Goal: Navigation & Orientation: Understand site structure

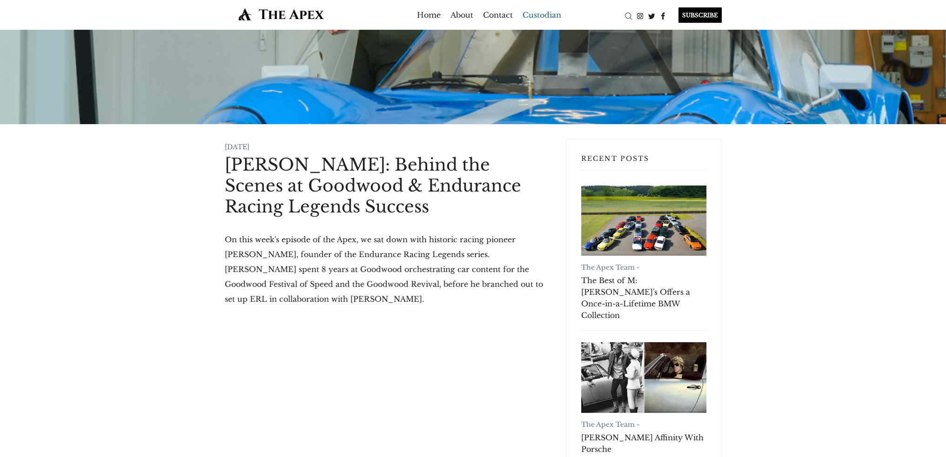
click at [541, 16] on link "Custodian" at bounding box center [541, 14] width 39 height 15
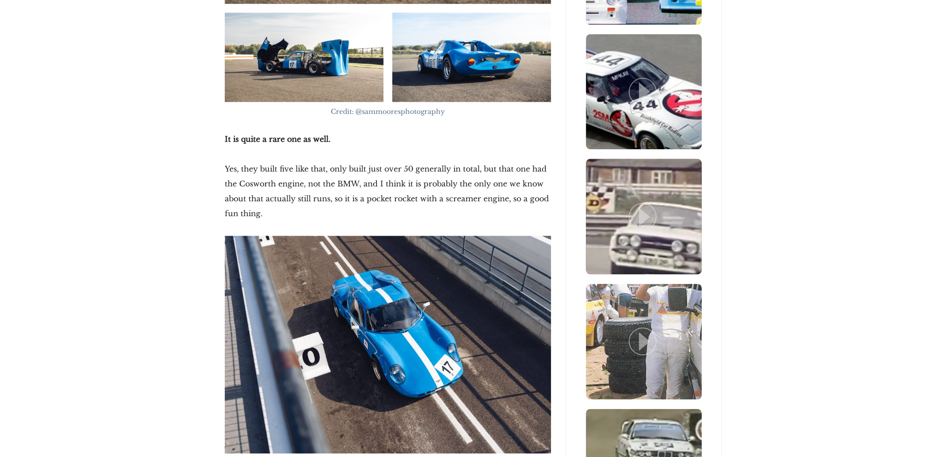
scroll to position [1582, 0]
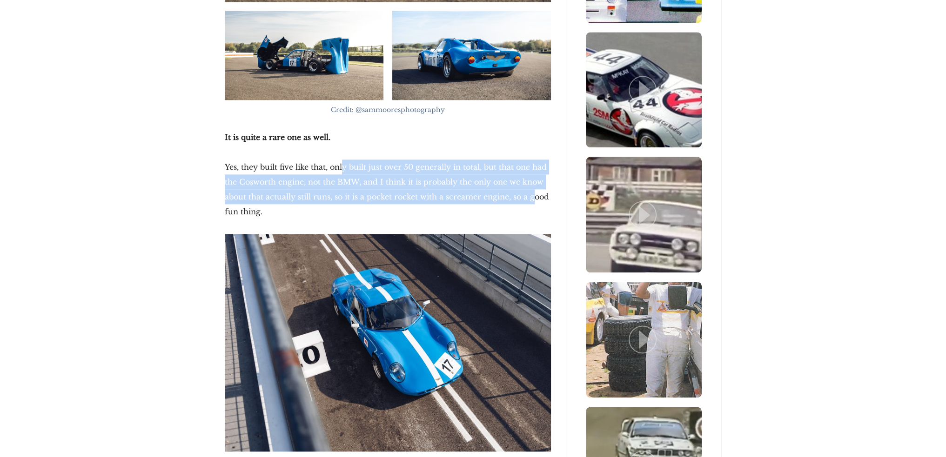
drag, startPoint x: 341, startPoint y: 167, endPoint x: 530, endPoint y: 198, distance: 191.3
click at [530, 198] on p "Yes, they built five like that, only built just over 50 generally in total, but…" at bounding box center [388, 190] width 326 height 60
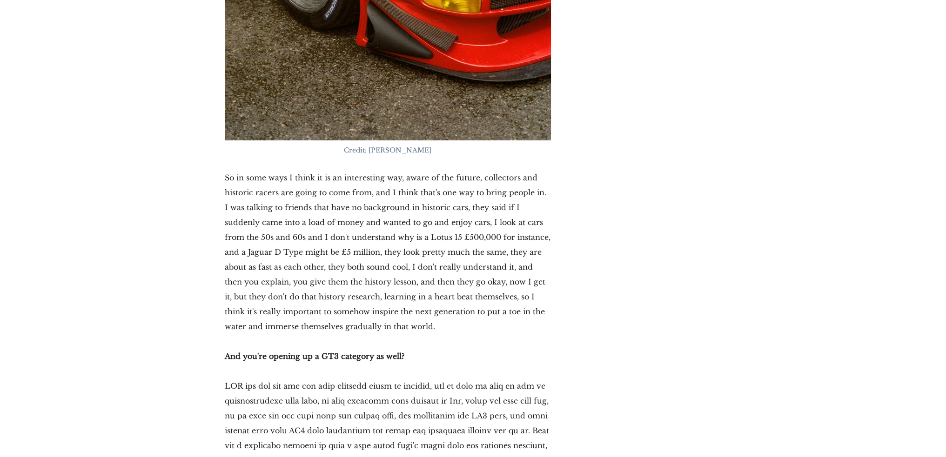
scroll to position [8885, 0]
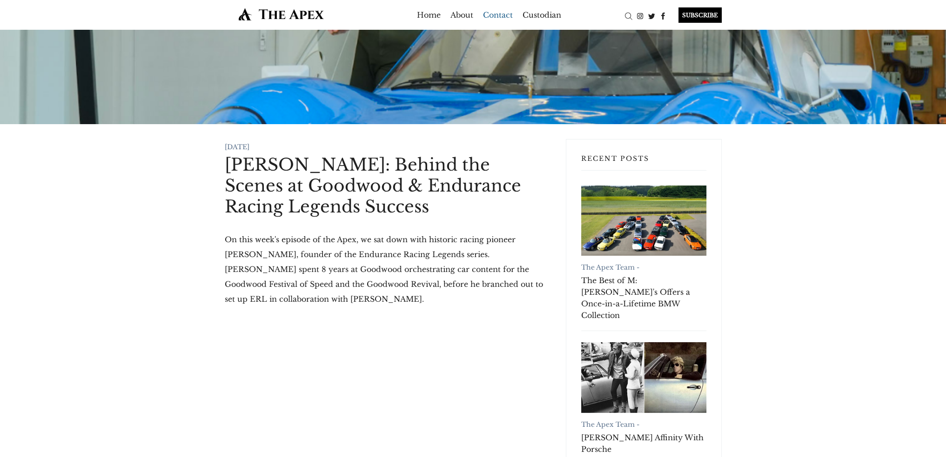
click at [503, 14] on link "Contact" at bounding box center [498, 14] width 30 height 15
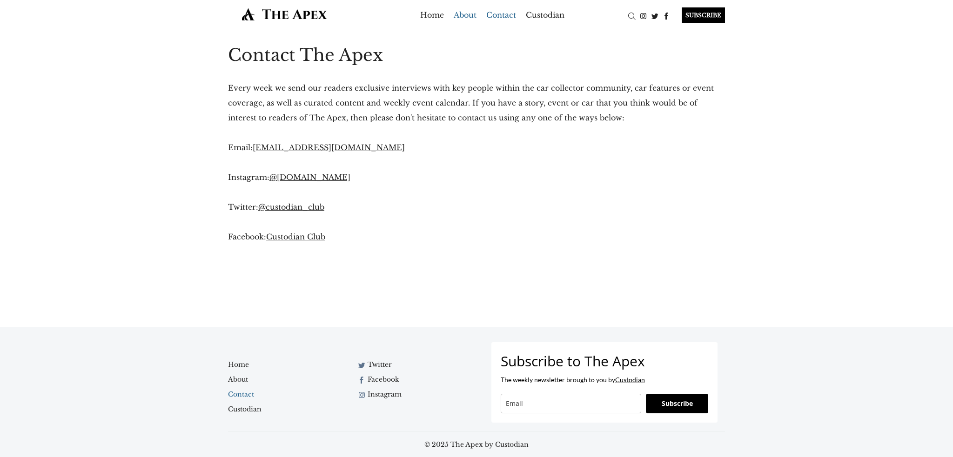
click at [461, 13] on link "About" at bounding box center [465, 14] width 23 height 15
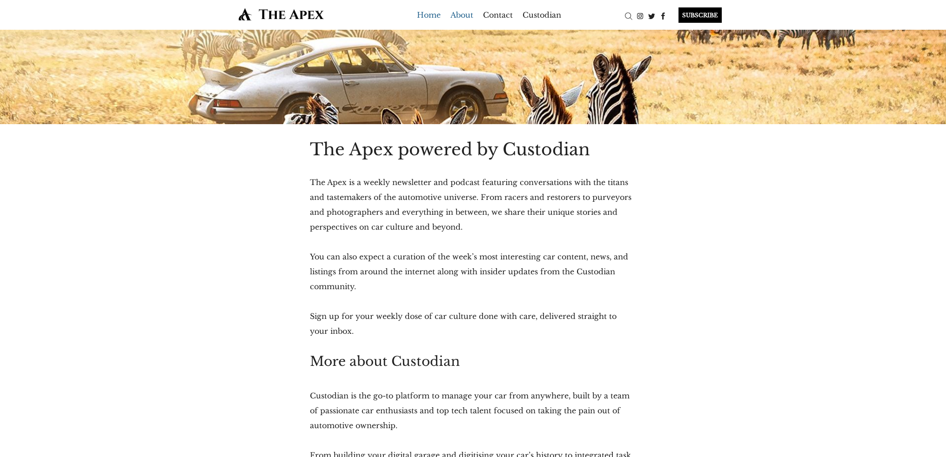
click at [431, 14] on link "Home" at bounding box center [429, 14] width 24 height 15
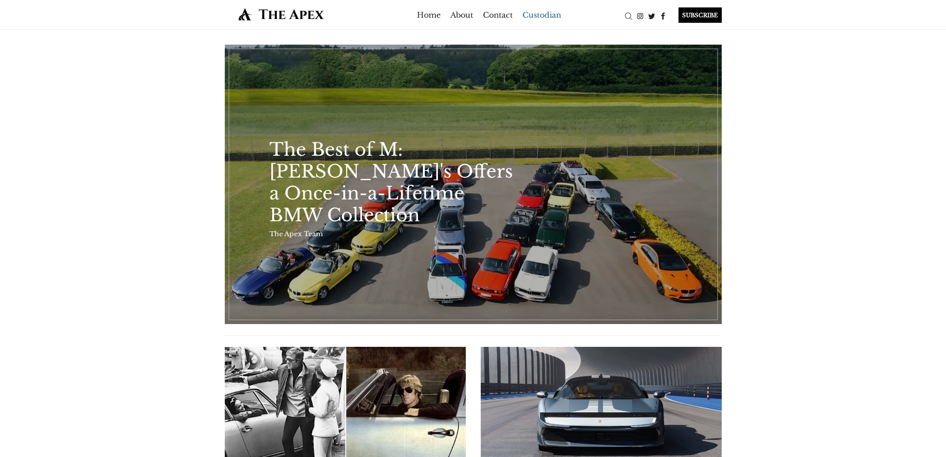
click at [539, 13] on link "Custodian" at bounding box center [541, 14] width 39 height 15
